Goal: Information Seeking & Learning: Learn about a topic

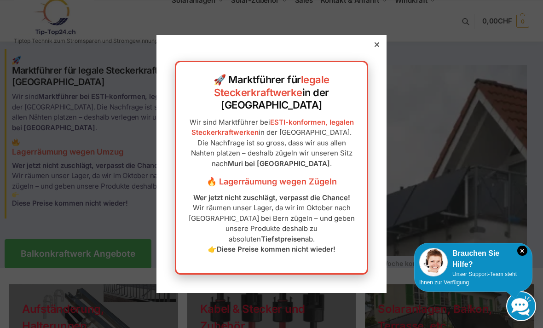
click at [377, 49] on div at bounding box center [377, 44] width 8 height 8
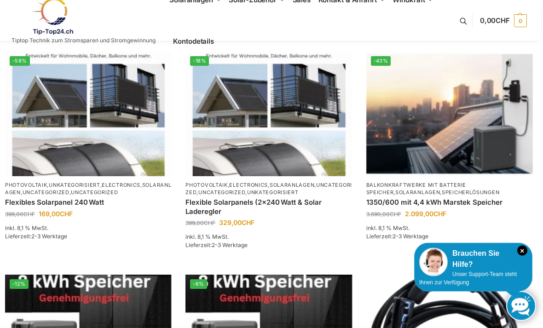
scroll to position [383, 2]
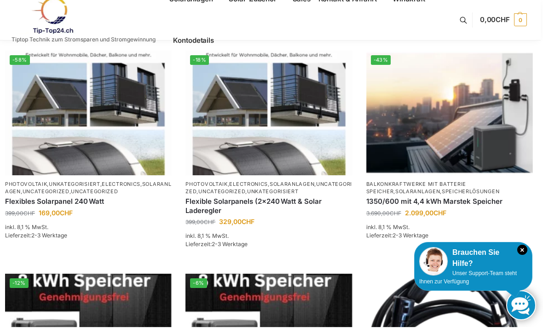
click at [463, 182] on link "Balkonkraftwerke mit Batterie Speicher" at bounding box center [416, 188] width 100 height 13
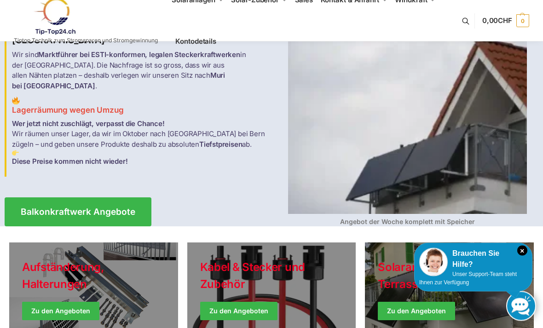
scroll to position [42, 0]
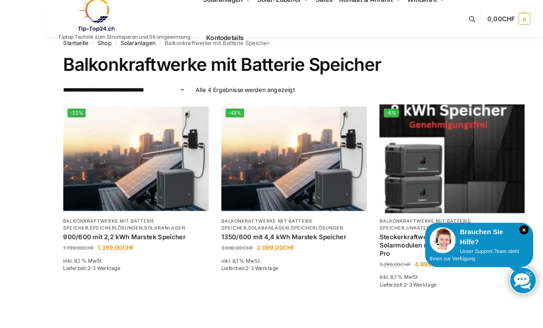
scroll to position [15, 0]
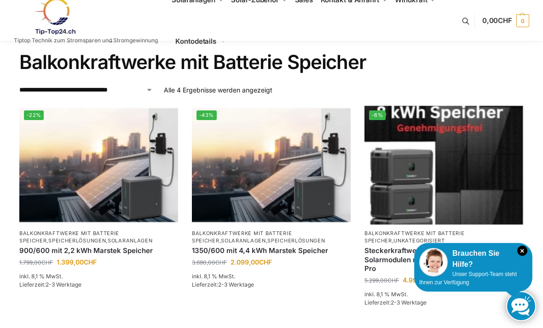
click at [93, 223] on img at bounding box center [98, 165] width 159 height 119
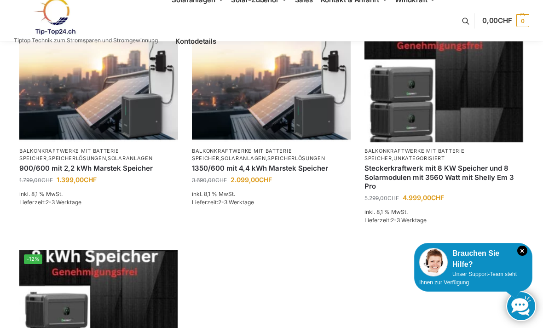
scroll to position [0, 0]
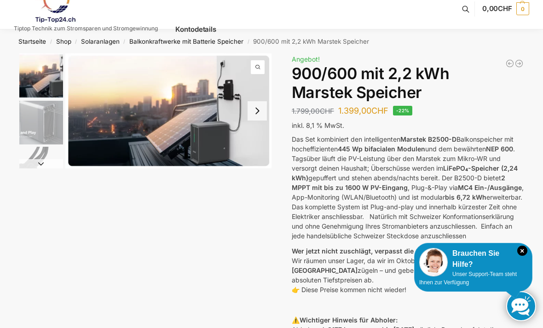
scroll to position [14, 0]
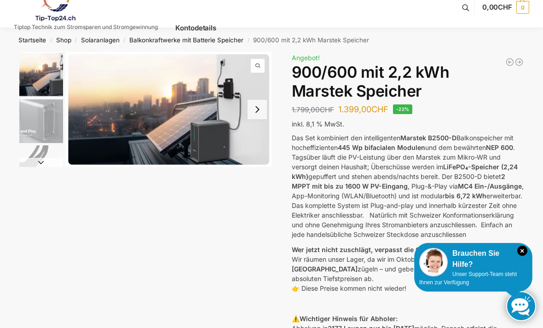
click at [40, 133] on img "2 / 8" at bounding box center [41, 121] width 44 height 44
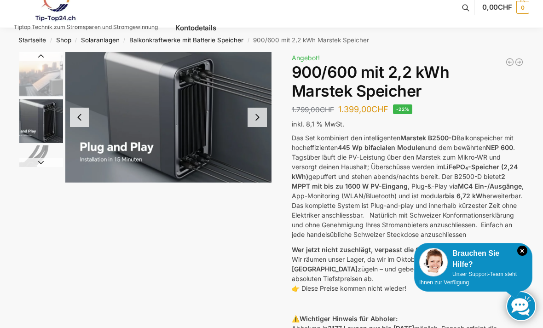
click at [260, 119] on button "Next slide" at bounding box center [257, 117] width 19 height 19
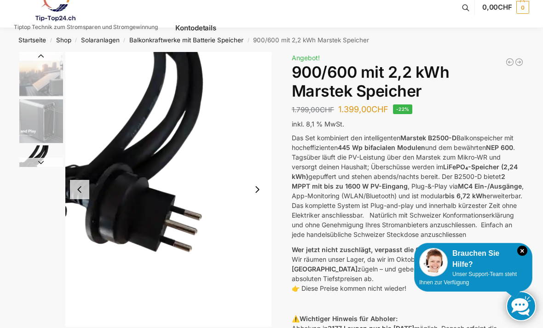
click at [257, 191] on button "Next slide" at bounding box center [257, 189] width 19 height 19
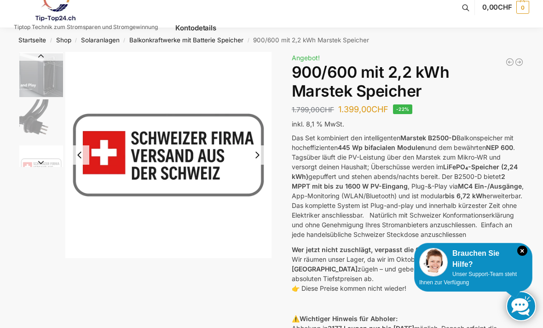
click at [259, 161] on button "Next slide" at bounding box center [257, 154] width 19 height 19
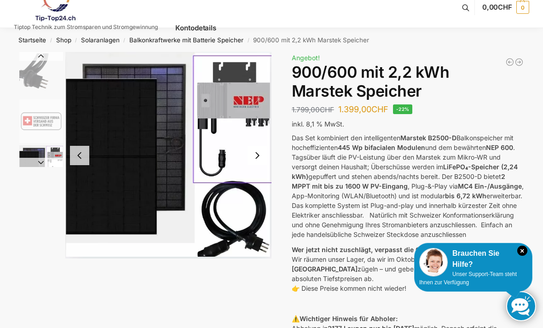
click at [256, 144] on img "5 / 8" at bounding box center [168, 155] width 206 height 207
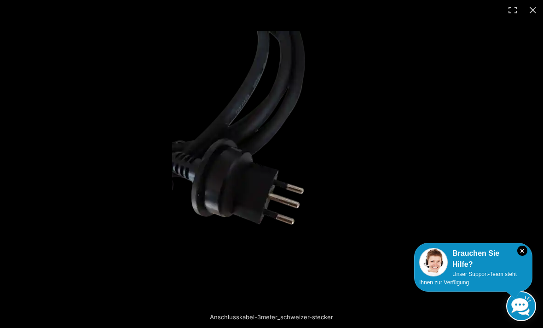
click at [529, 14] on button "Close (Esc)" at bounding box center [533, 10] width 20 height 20
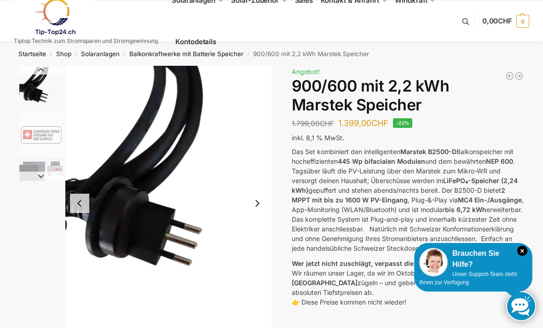
click at [257, 205] on button "Next slide" at bounding box center [257, 203] width 19 height 19
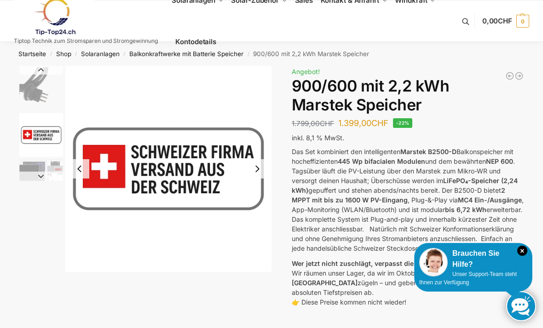
click at [253, 169] on button "Next slide" at bounding box center [257, 168] width 19 height 19
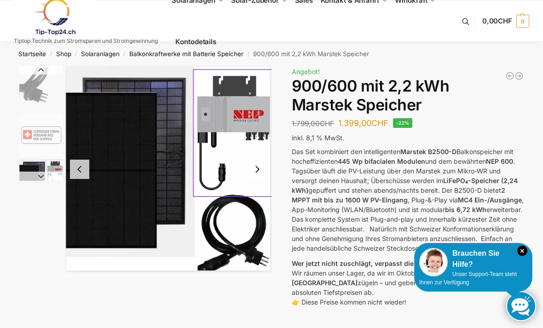
click at [254, 166] on button "Next slide" at bounding box center [257, 169] width 19 height 19
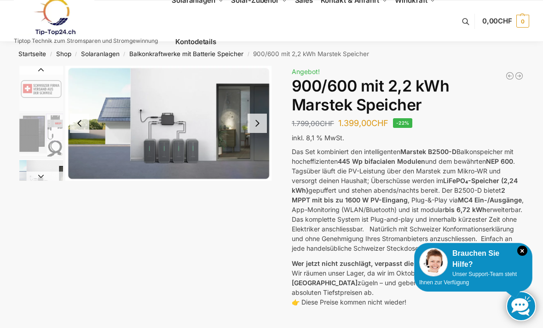
click at [258, 129] on button "Next slide" at bounding box center [257, 123] width 19 height 19
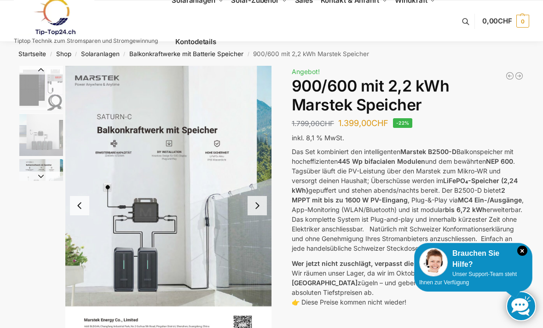
click at [260, 203] on button "Next slide" at bounding box center [257, 205] width 19 height 19
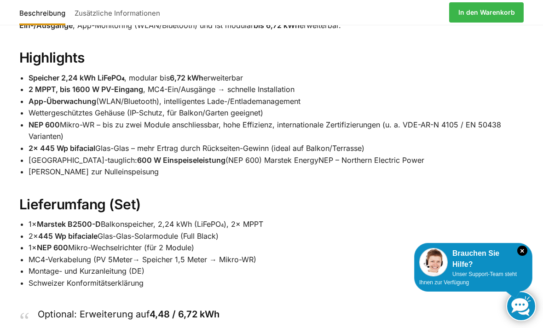
scroll to position [735, 0]
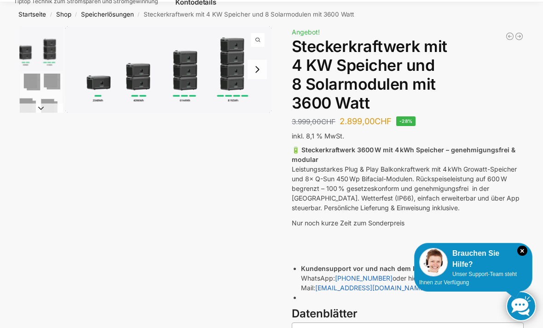
scroll to position [29, 0]
